Goal: Information Seeking & Learning: Learn about a topic

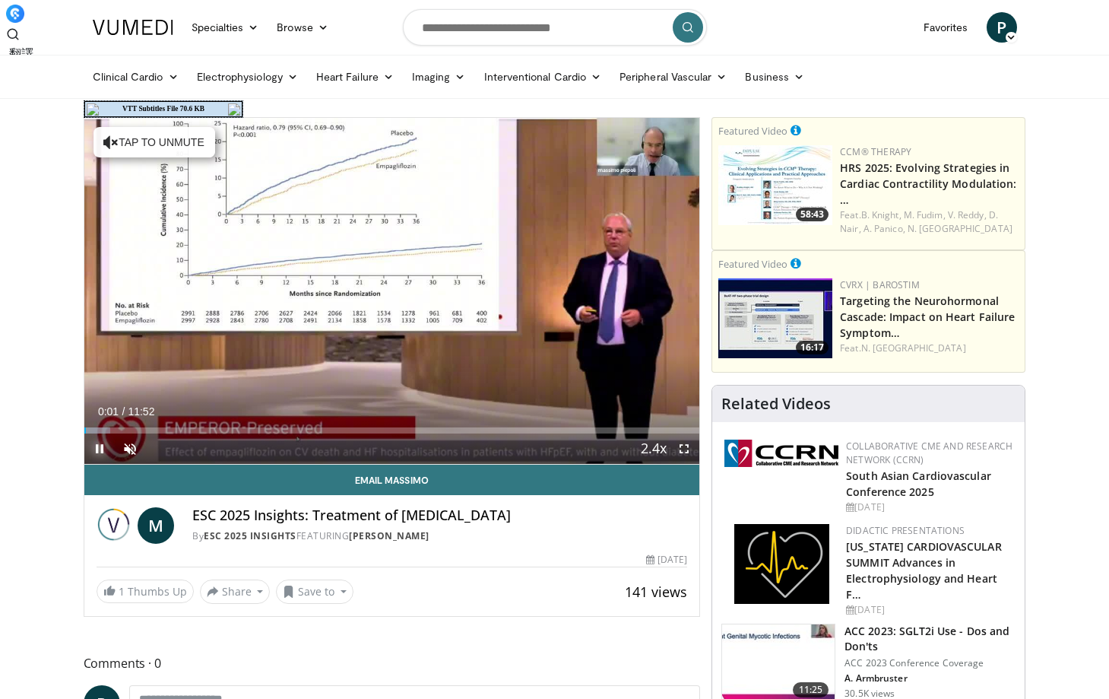
click at [98, 452] on span "Video Player" at bounding box center [99, 448] width 30 height 30
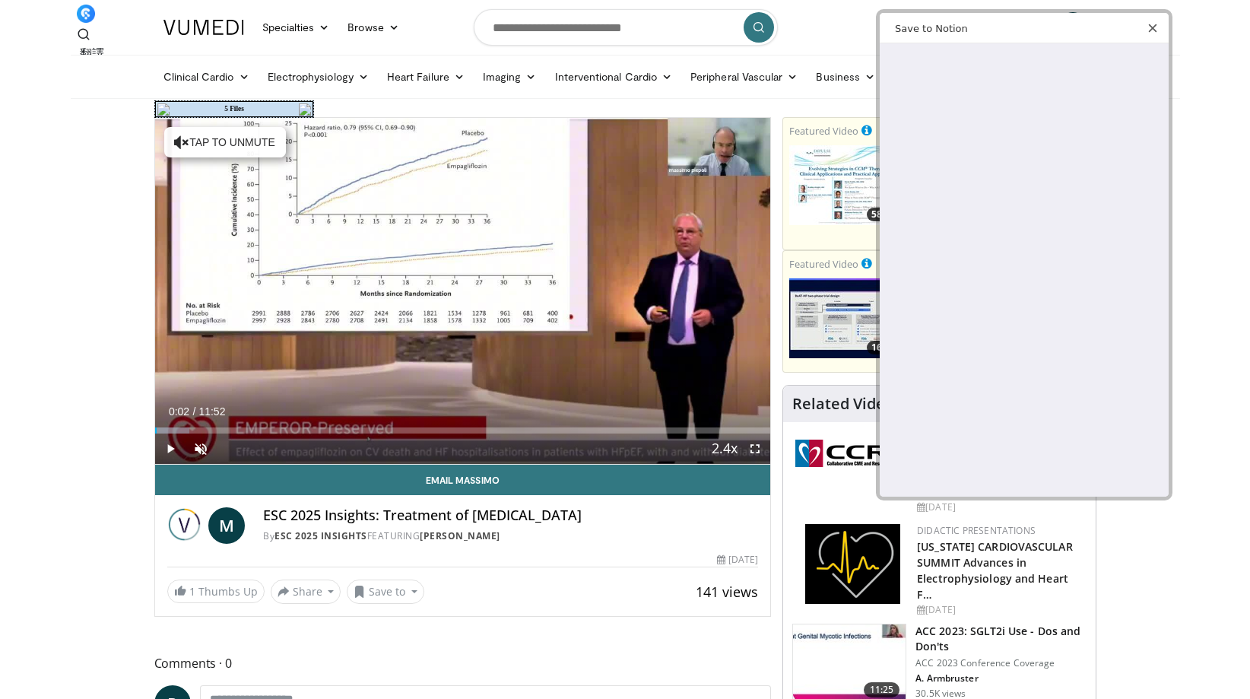
scroll to position [164, 0]
